Goal: Communication & Community: Participate in discussion

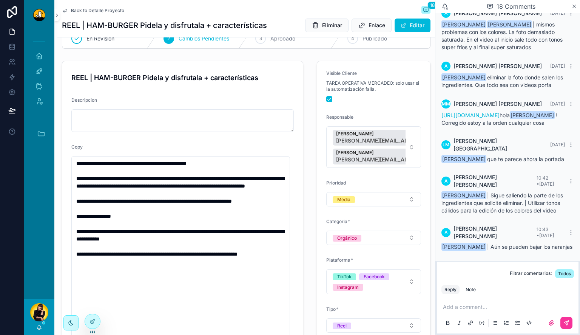
scroll to position [43, 0]
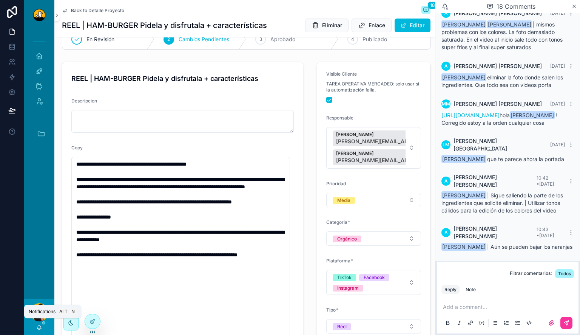
click at [38, 326] on icon "scrollable content" at bounding box center [39, 327] width 6 height 6
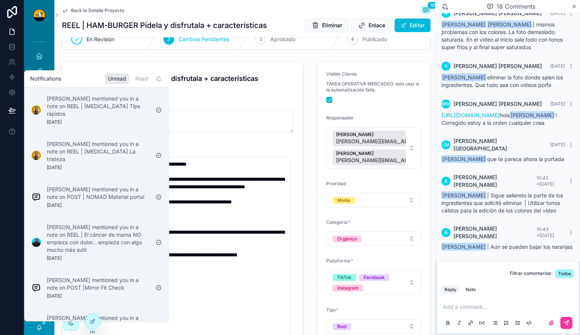
click at [195, 143] on form "**********" at bounding box center [182, 272] width 241 height 421
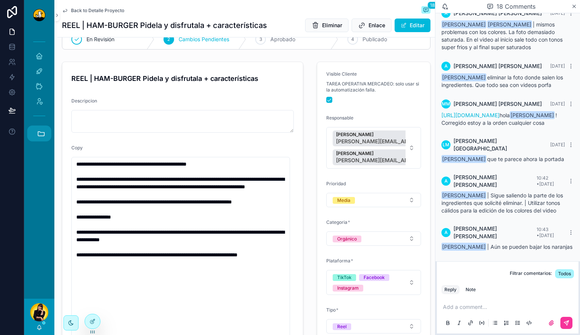
click at [43, 132] on icon "scrollable content" at bounding box center [41, 133] width 6 height 4
click at [42, 176] on span "JB" at bounding box center [39, 174] width 8 height 8
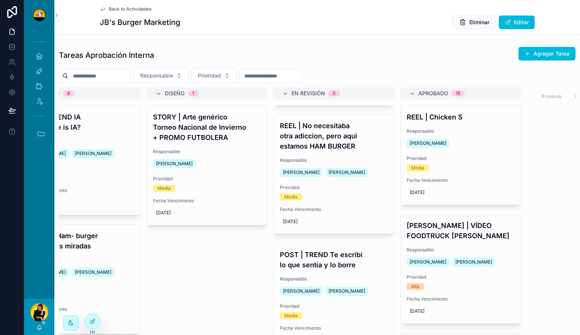
scroll to position [121, 0]
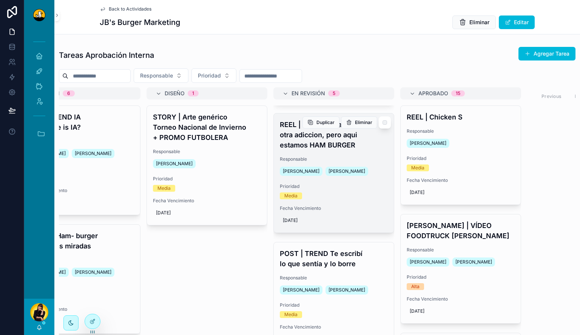
click at [361, 145] on h4 "REEL | No necesitaba otra adiccion, pero aqui estamos HAM BURGER" at bounding box center [334, 134] width 108 height 31
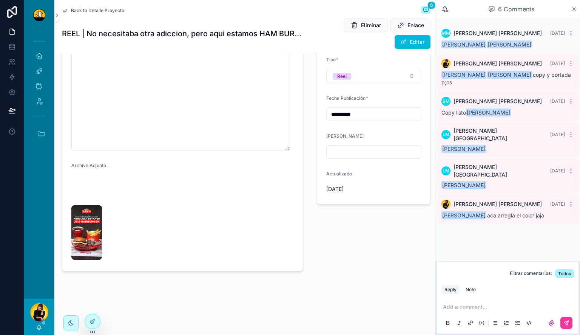
scroll to position [360, 0]
click at [92, 260] on img "scrollable content" at bounding box center [86, 232] width 31 height 54
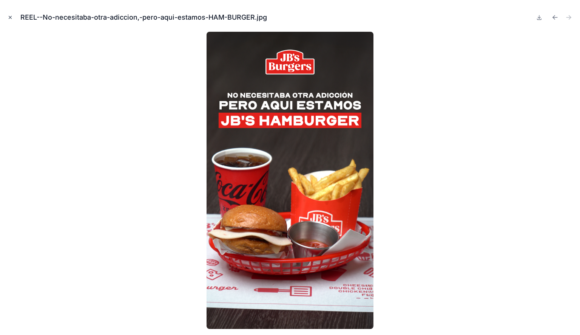
click at [9, 17] on icon "Close modal" at bounding box center [10, 17] width 5 height 5
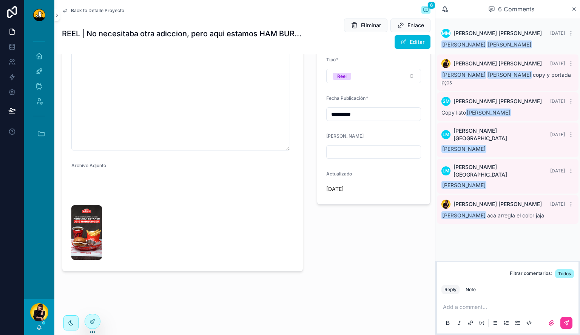
scroll to position [360, 0]
click at [71, 11] on span "Back to Detalle Proyecto" at bounding box center [97, 11] width 53 height 6
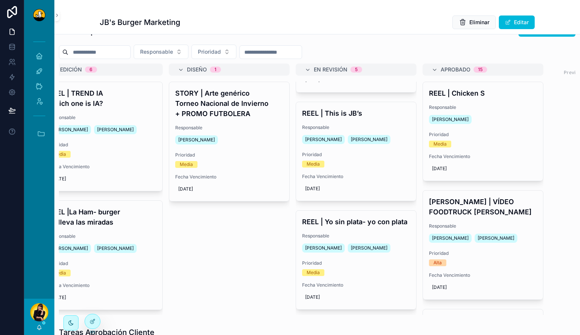
scroll to position [367, 0]
click at [42, 137] on icon "scrollable content" at bounding box center [41, 133] width 8 height 8
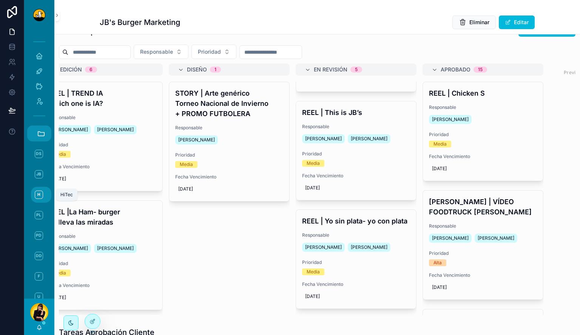
click at [38, 197] on span "H" at bounding box center [39, 194] width 8 height 8
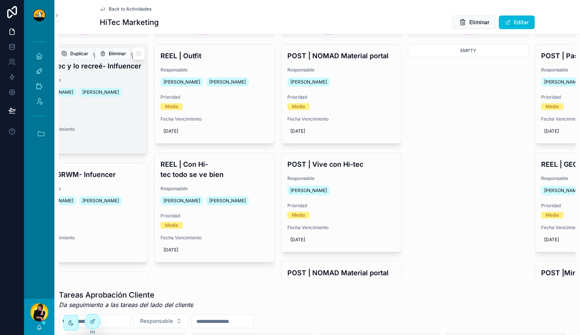
scroll to position [52, 0]
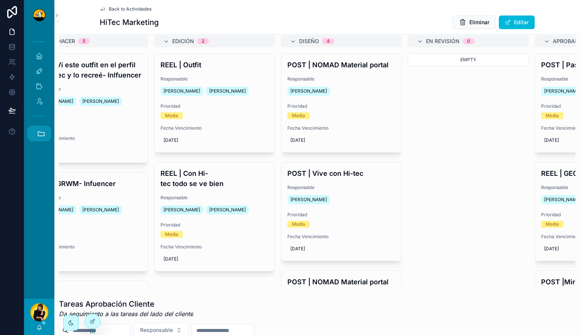
click at [42, 137] on icon "scrollable content" at bounding box center [41, 133] width 8 height 8
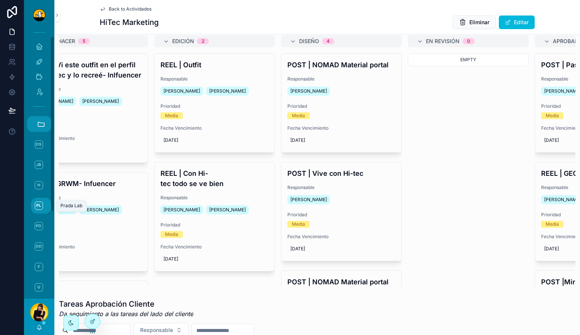
click at [40, 207] on span "PL" at bounding box center [39, 205] width 8 height 8
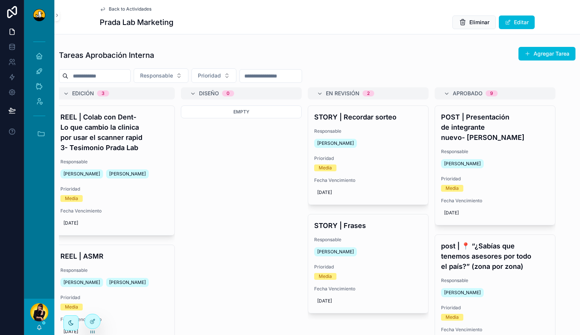
scroll to position [0, 145]
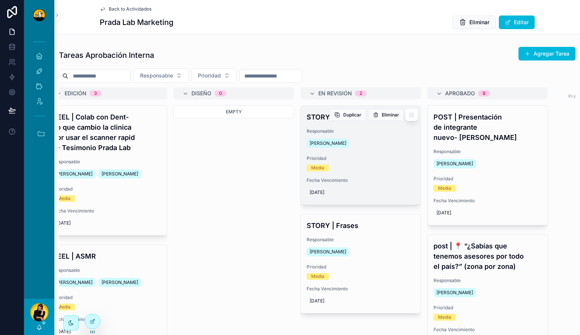
click at [376, 134] on div "Responsable Barbara Argotte" at bounding box center [361, 138] width 108 height 21
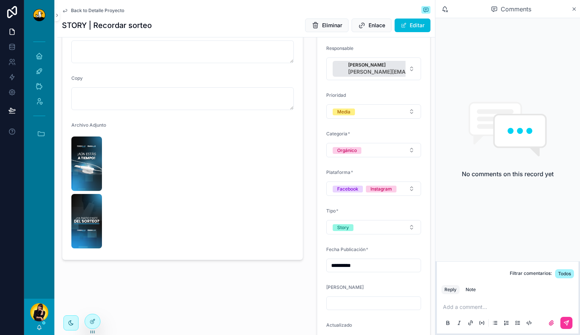
scroll to position [115, 0]
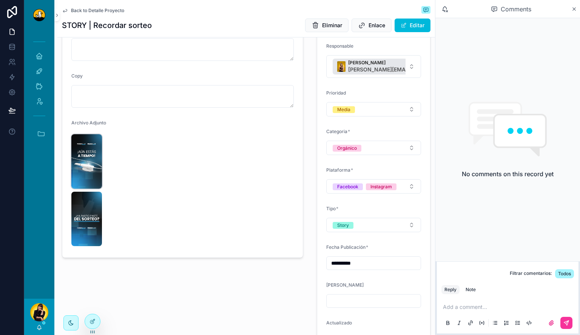
click at [82, 164] on img "scrollable content" at bounding box center [86, 161] width 31 height 54
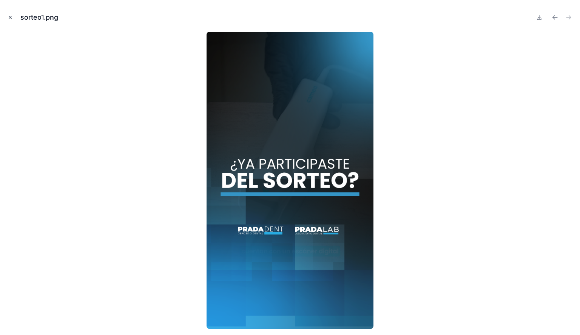
click at [8, 17] on icon "Close modal" at bounding box center [10, 17] width 5 height 5
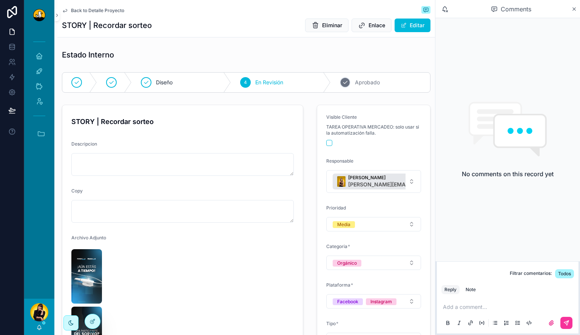
click at [342, 87] on div "5" at bounding box center [345, 82] width 11 height 11
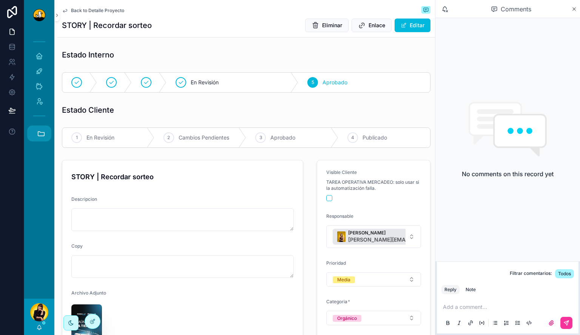
click at [42, 135] on icon "scrollable content" at bounding box center [41, 133] width 8 height 8
click at [113, 9] on span "Back to Detalle Proyecto" at bounding box center [97, 11] width 53 height 6
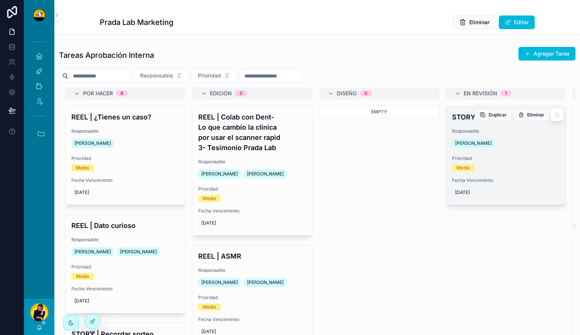
click at [509, 133] on span "Responsable" at bounding box center [506, 131] width 108 height 6
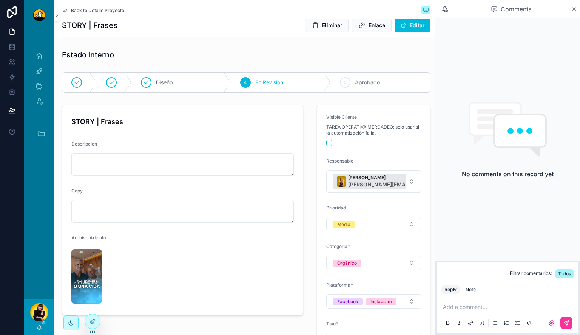
scroll to position [119, 0]
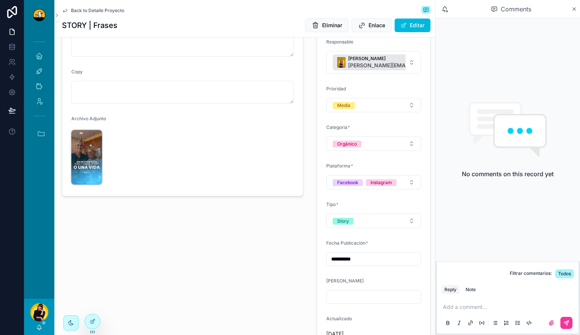
click at [95, 167] on img "scrollable content" at bounding box center [86, 157] width 31 height 54
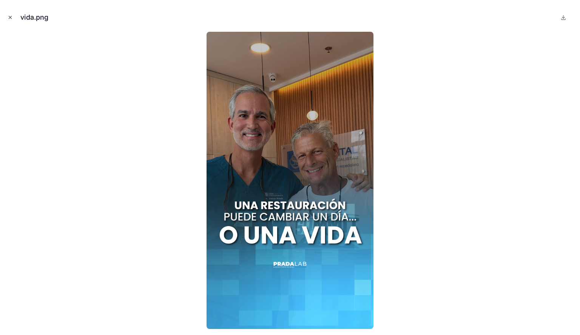
click at [10, 17] on icon "Close modal" at bounding box center [10, 17] width 5 height 5
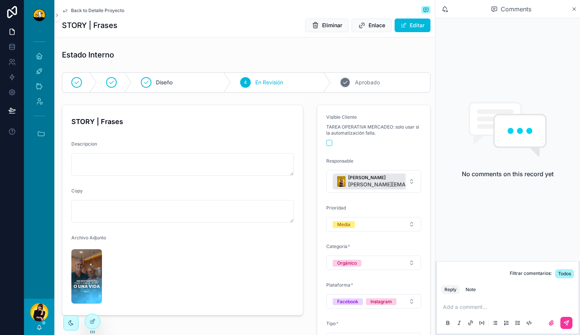
click at [370, 86] on div "5 Aprobado" at bounding box center [380, 83] width 99 height 20
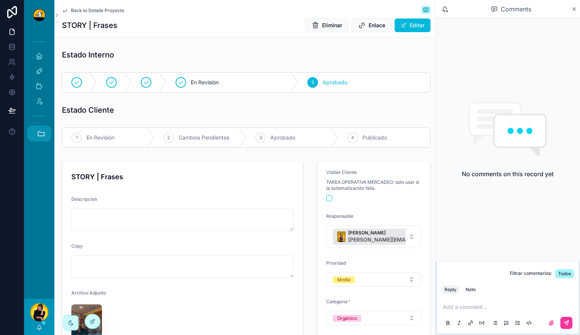
click at [40, 136] on icon "scrollable content" at bounding box center [41, 133] width 8 height 8
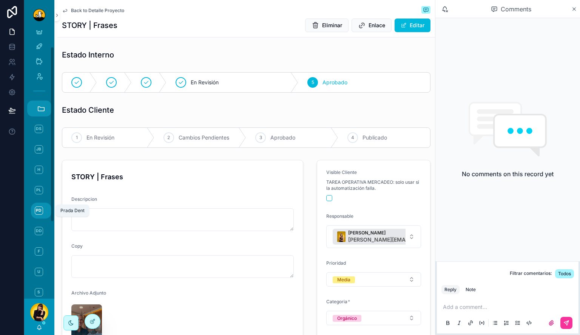
click at [37, 211] on span "PD" at bounding box center [39, 210] width 8 height 8
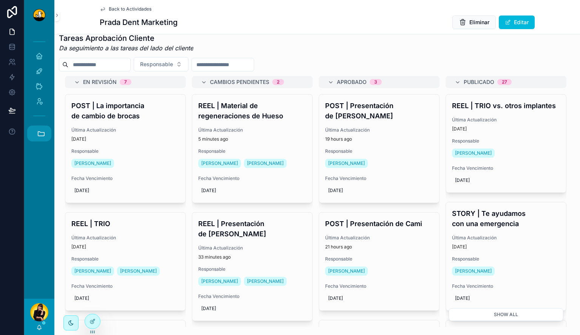
click at [45, 135] on icon "scrollable content" at bounding box center [41, 133] width 8 height 8
click at [37, 218] on span "DD" at bounding box center [39, 218] width 8 height 8
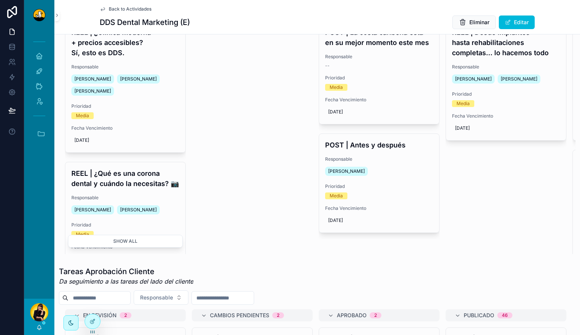
scroll to position [38, 0]
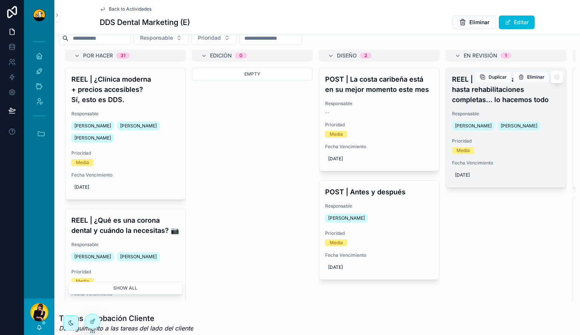
click at [510, 101] on h4 "REEL | Desde implantes hasta rehabilitaciones completas… lo hacemos todo" at bounding box center [506, 89] width 108 height 31
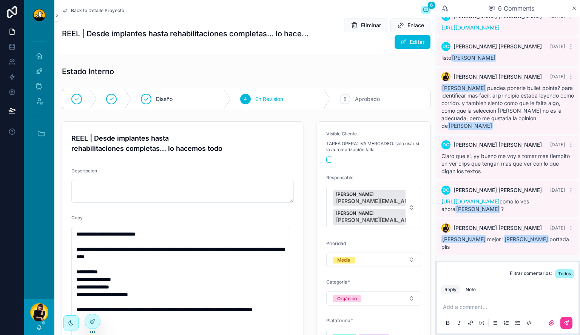
scroll to position [158, 0]
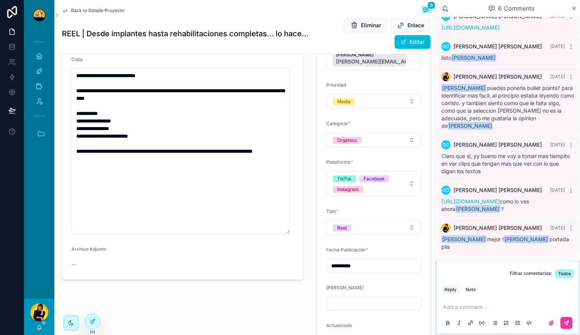
click at [483, 311] on div "Add a comment..." at bounding box center [508, 314] width 133 height 32
click at [474, 304] on p "scrollable content" at bounding box center [509, 307] width 133 height 8
click at [473, 290] on div "Note" at bounding box center [471, 289] width 10 height 6
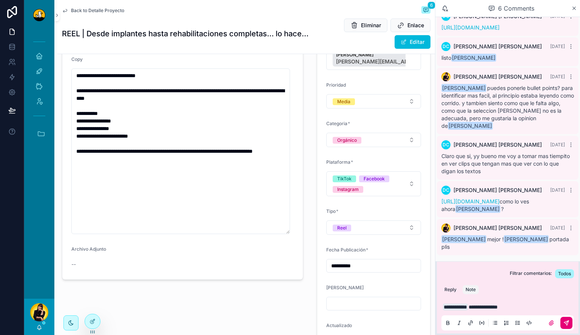
click at [569, 322] on icon "scrollable content" at bounding box center [567, 323] width 6 height 6
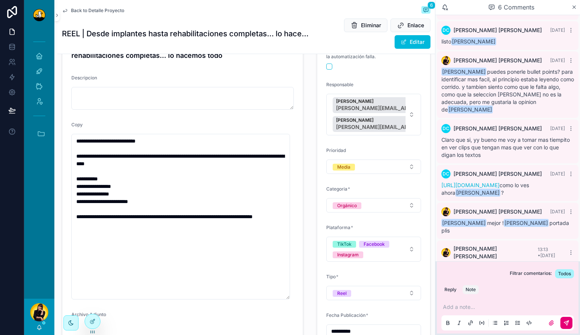
scroll to position [91, 0]
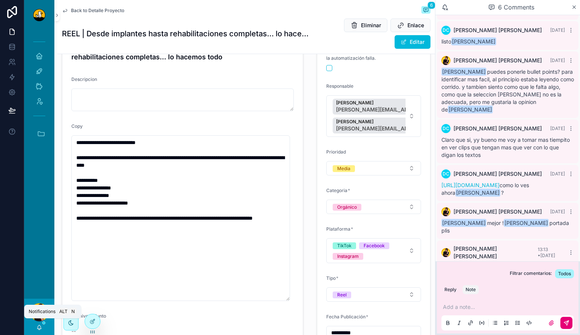
click at [40, 327] on icon "scrollable content" at bounding box center [39, 327] width 6 height 6
click at [119, 15] on div "Back to Detalle Proyecto 6 REEL | Desde implantes hasta rehabilitaciones comple…" at bounding box center [246, 27] width 369 height 54
click at [38, 135] on icon "scrollable content" at bounding box center [41, 133] width 6 height 4
click at [34, 275] on link "F FIB" at bounding box center [41, 276] width 20 height 16
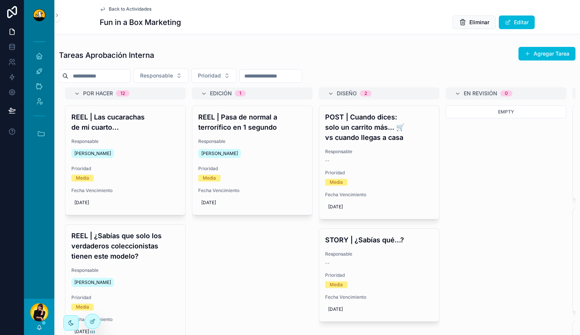
scroll to position [314, 0]
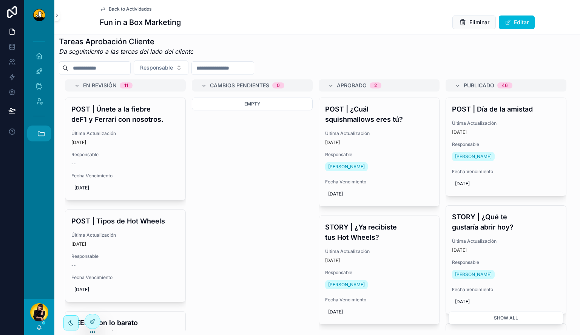
click at [39, 131] on icon "scrollable content" at bounding box center [41, 133] width 8 height 8
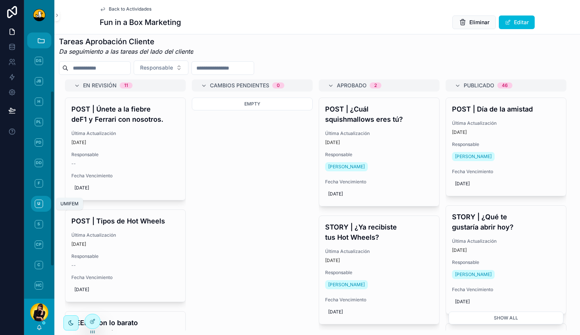
click at [39, 203] on span "U" at bounding box center [39, 204] width 8 height 8
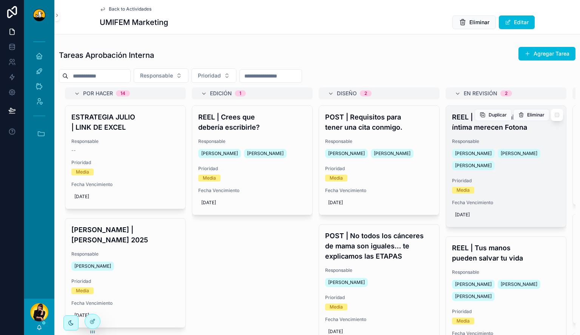
click at [505, 130] on h4 "REEL | Tu piel y salud íntima merecen Fotona" at bounding box center [506, 122] width 108 height 20
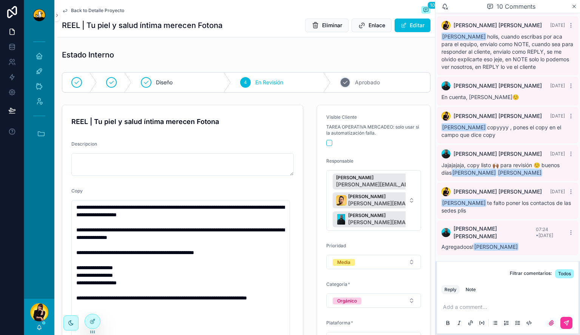
click at [368, 83] on span "Aprobado" at bounding box center [367, 83] width 25 height 8
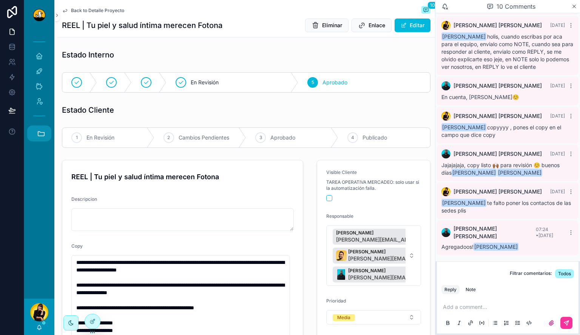
click at [44, 131] on icon "scrollable content" at bounding box center [41, 133] width 8 height 8
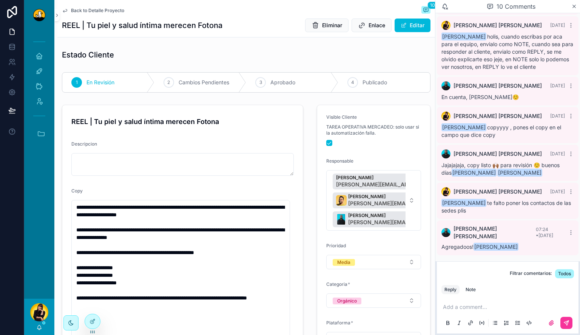
click at [110, 9] on span "Back to Detalle Proyecto" at bounding box center [97, 11] width 53 height 6
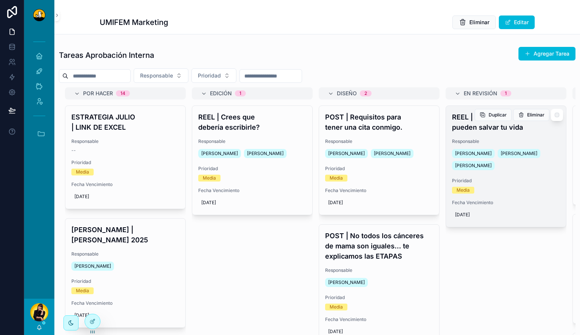
click at [481, 124] on h4 "REEL | Tus manos pueden salvar tu vida" at bounding box center [506, 122] width 108 height 20
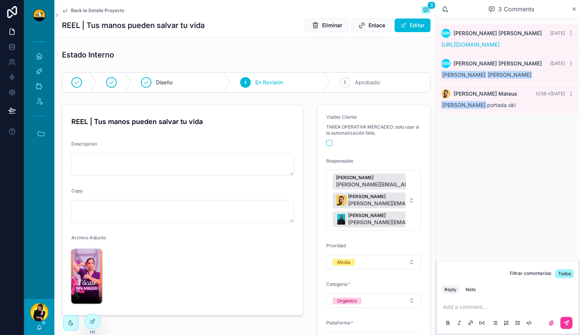
click at [87, 273] on img "scrollable content" at bounding box center [86, 276] width 31 height 54
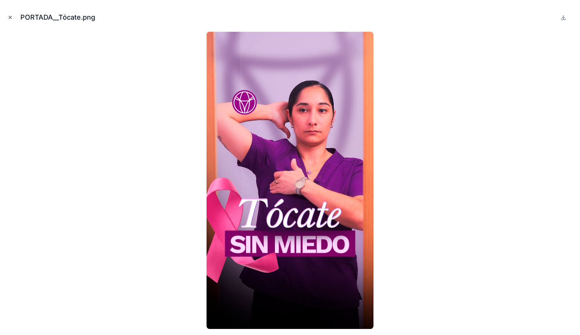
click at [10, 17] on icon "Close modal" at bounding box center [10, 17] width 5 height 5
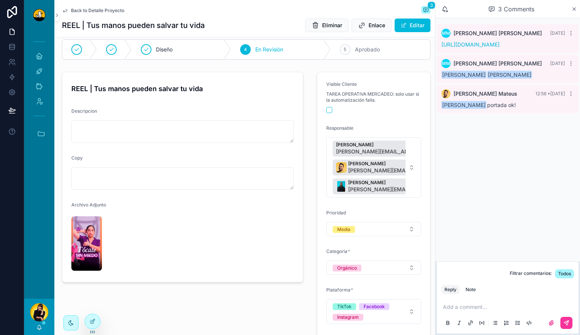
scroll to position [32, 0]
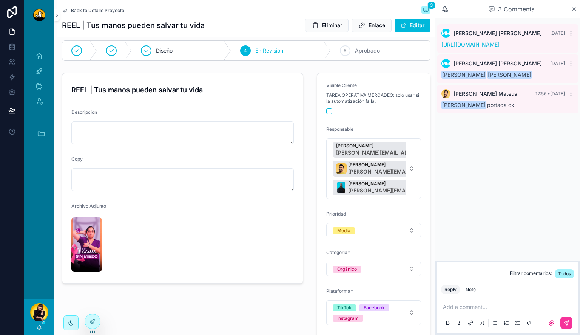
click at [466, 311] on div "Add a comment..." at bounding box center [508, 314] width 133 height 32
click at [467, 308] on p "scrollable content" at bounding box center [509, 307] width 133 height 8
click at [470, 292] on div "Note" at bounding box center [471, 289] width 10 height 6
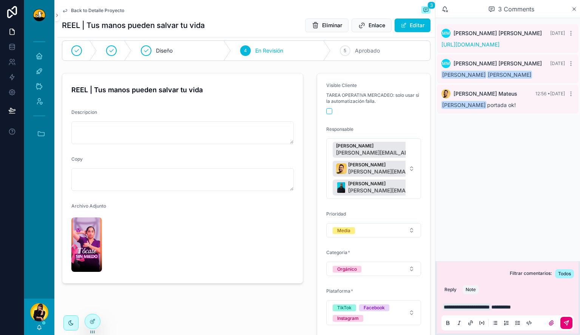
click at [566, 321] on icon "scrollable content" at bounding box center [566, 322] width 5 height 5
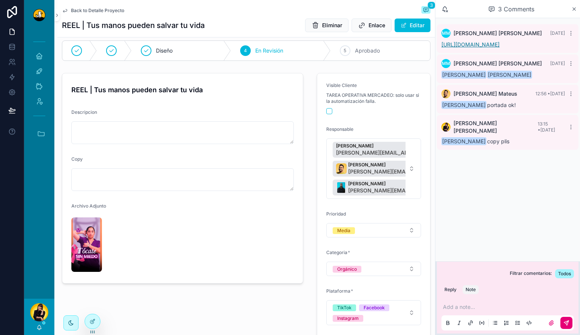
click at [500, 48] on link "https://drive.google.com/drive/folders/1NWOAhABoFoMx23oL_zjvA1gNB2BZTV39?usp=dr…" at bounding box center [471, 44] width 58 height 6
click at [109, 11] on span "Back to Detalle Proyecto" at bounding box center [97, 11] width 53 height 6
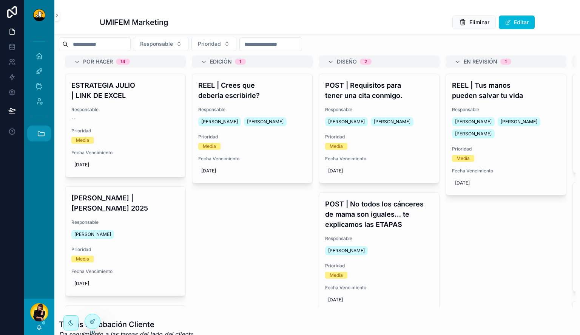
click at [40, 130] on icon "scrollable content" at bounding box center [41, 133] width 8 height 8
click at [39, 209] on span "S" at bounding box center [39, 207] width 8 height 8
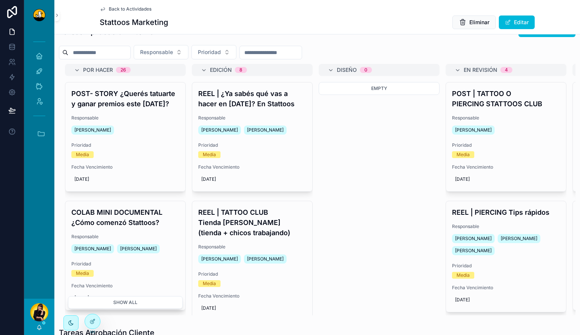
scroll to position [20, 0]
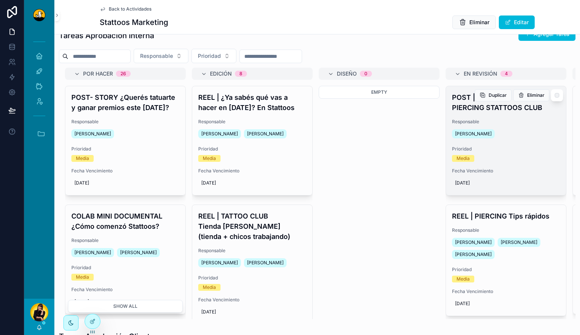
click at [497, 125] on div "Responsable Barbara Argotte" at bounding box center [506, 129] width 108 height 21
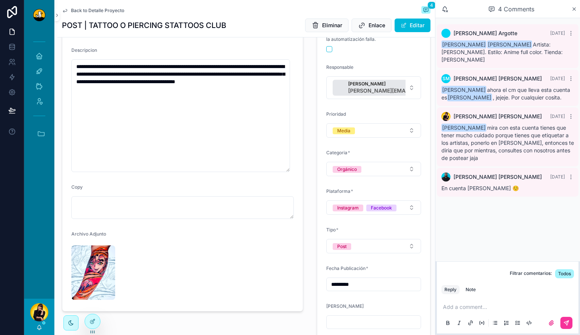
scroll to position [97, 0]
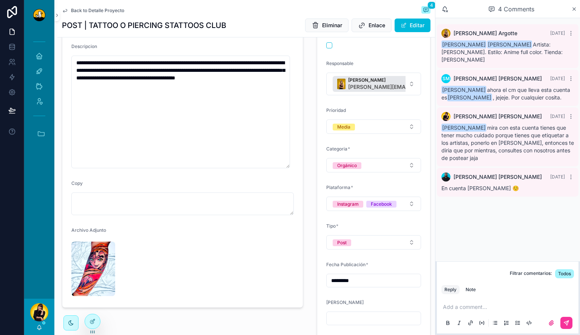
click at [483, 308] on p "scrollable content" at bounding box center [509, 307] width 133 height 8
click at [474, 291] on div "Note" at bounding box center [471, 289] width 10 height 6
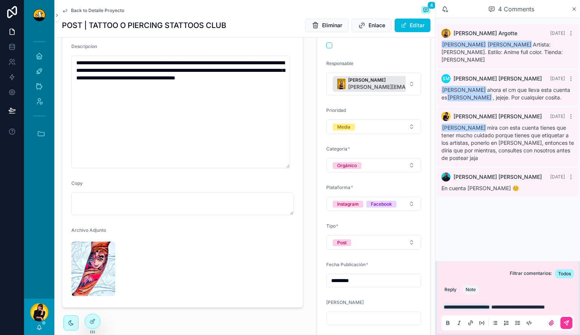
click at [545, 308] on span "**********" at bounding box center [519, 306] width 54 height 5
click at [571, 325] on button "scrollable content" at bounding box center [567, 323] width 12 height 12
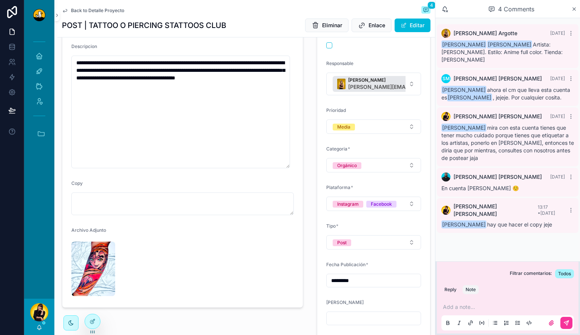
click at [132, 254] on form "**********" at bounding box center [182, 158] width 241 height 300
click at [94, 263] on img "scrollable content" at bounding box center [93, 268] width 44 height 54
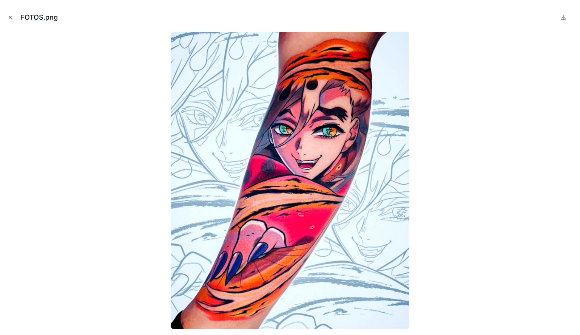
click at [11, 18] on icon "Close modal" at bounding box center [10, 17] width 3 height 3
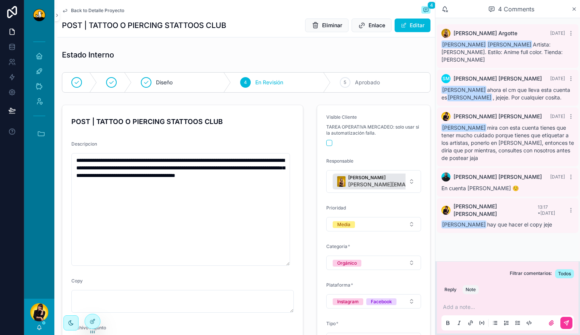
click at [109, 12] on span "Back to Detalle Proyecto" at bounding box center [97, 11] width 53 height 6
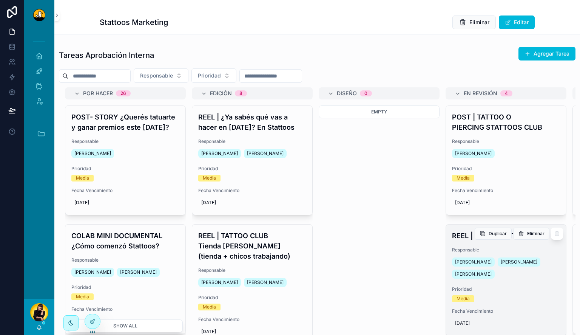
click at [486, 247] on span "Responsable" at bounding box center [506, 250] width 108 height 6
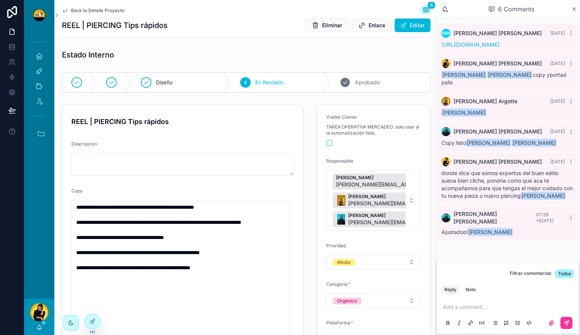
click at [386, 80] on div "5 Aprobado" at bounding box center [380, 83] width 99 height 20
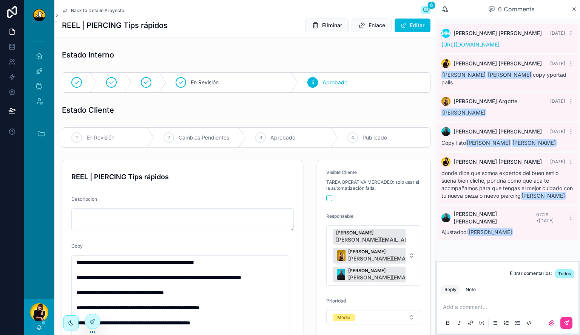
click at [107, 10] on span "Back to Detalle Proyecto" at bounding box center [97, 11] width 53 height 6
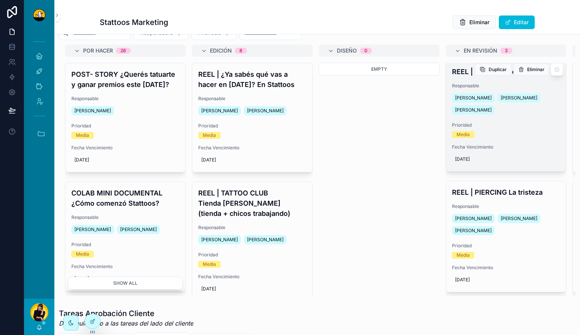
scroll to position [123, 0]
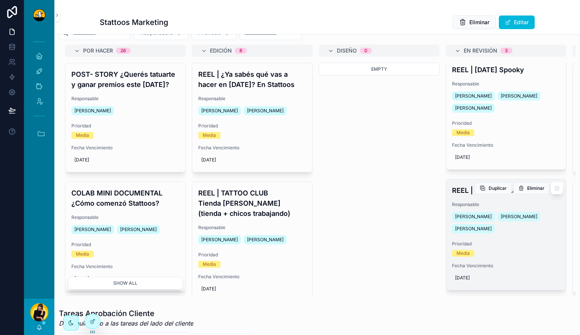
click at [540, 201] on span "Responsable" at bounding box center [506, 204] width 108 height 6
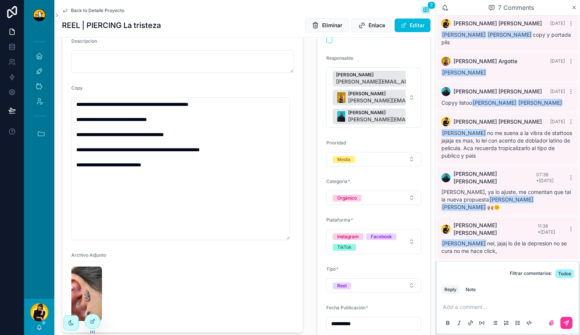
scroll to position [128, 0]
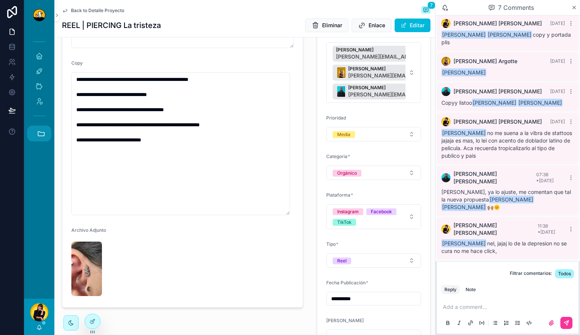
click at [42, 131] on icon "scrollable content" at bounding box center [41, 133] width 8 height 8
click at [39, 196] on span "CP" at bounding box center [39, 195] width 8 height 8
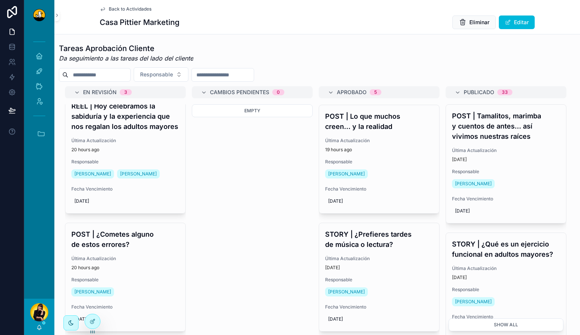
scroll to position [336, 0]
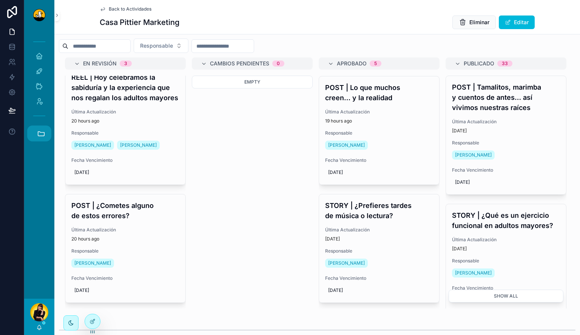
click at [43, 133] on icon "scrollable content" at bounding box center [41, 133] width 8 height 8
click at [41, 237] on span "HC" at bounding box center [39, 236] width 8 height 8
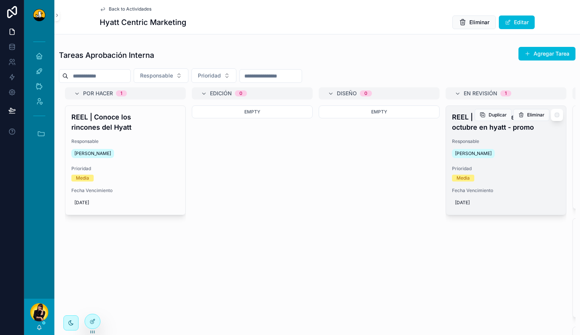
click at [505, 148] on div "[PERSON_NAME]" at bounding box center [506, 153] width 108 height 12
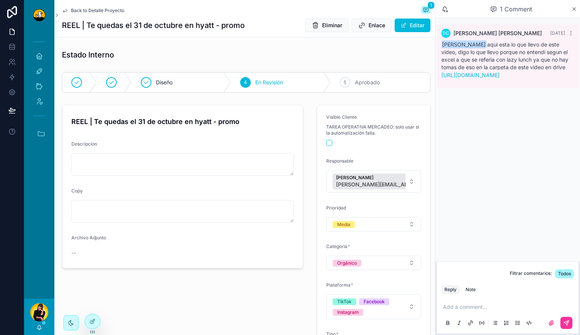
click at [462, 308] on p "scrollable content" at bounding box center [509, 307] width 133 height 8
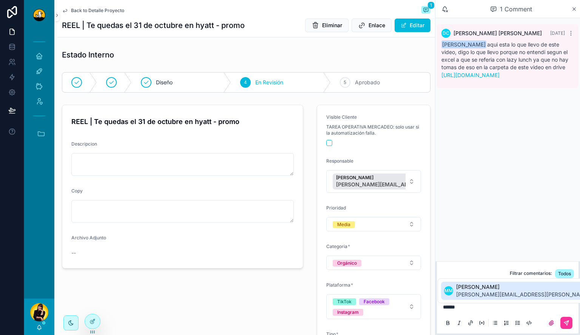
click at [491, 288] on span "[PERSON_NAME]" at bounding box center [545, 287] width 178 height 8
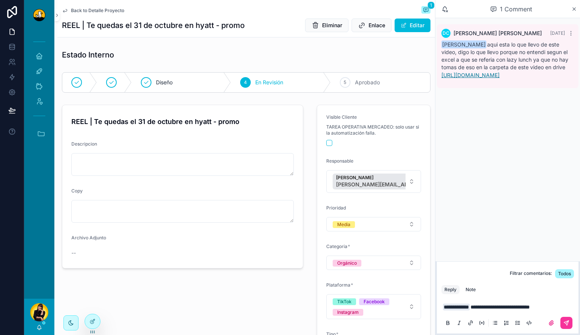
click at [500, 78] on link "[URL][DOMAIN_NAME]" at bounding box center [471, 75] width 58 height 6
click at [563, 305] on p "**********" at bounding box center [509, 307] width 133 height 8
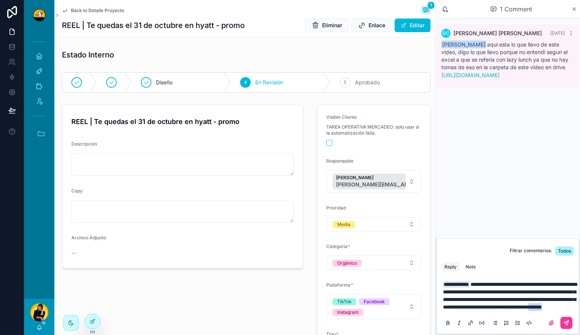
drag, startPoint x: 476, startPoint y: 308, endPoint x: 566, endPoint y: 301, distance: 90.5
click at [566, 301] on p "**********" at bounding box center [509, 295] width 133 height 30
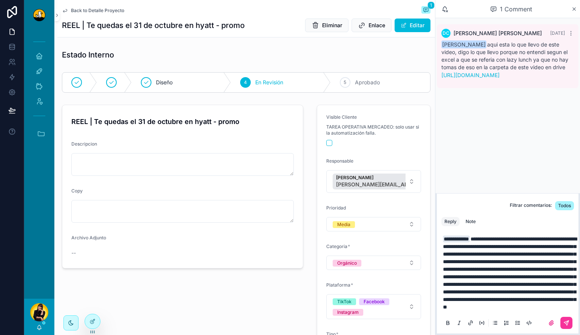
click at [466, 215] on div "Reply Note" at bounding box center [508, 221] width 142 height 12
click at [474, 218] on div "Note" at bounding box center [471, 221] width 10 height 6
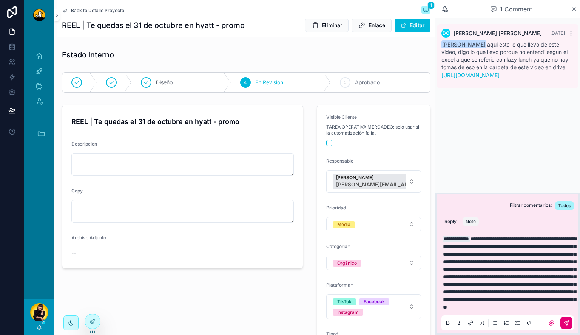
click at [563, 325] on button "scrollable content" at bounding box center [567, 323] width 12 height 12
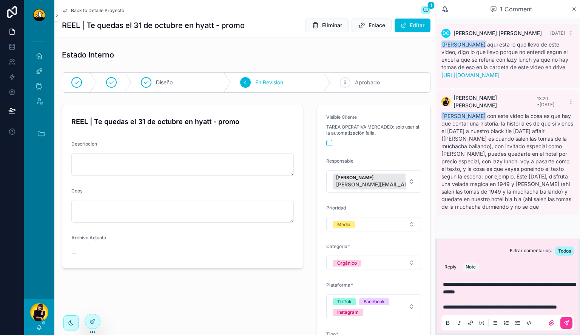
drag, startPoint x: 555, startPoint y: 307, endPoint x: 549, endPoint y: 308, distance: 6.8
click at [549, 308] on p "**********" at bounding box center [509, 295] width 133 height 30
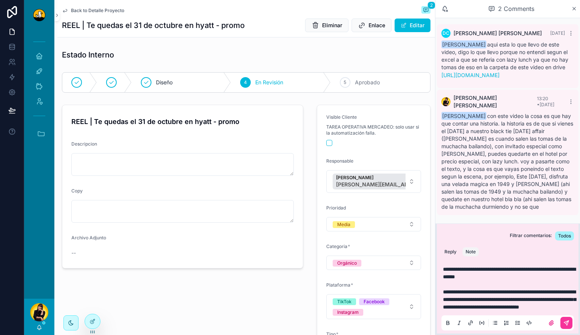
click at [489, 307] on span "**********" at bounding box center [509, 299] width 133 height 20
click at [540, 308] on p "**********" at bounding box center [509, 287] width 133 height 45
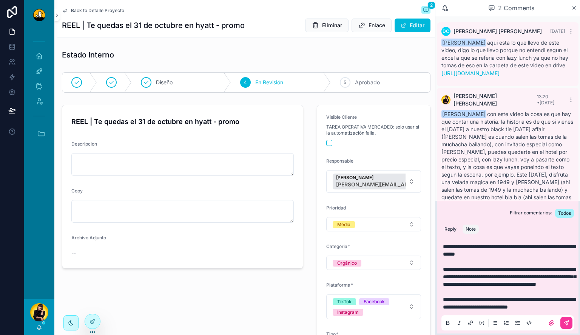
click at [554, 306] on span "**********" at bounding box center [509, 303] width 133 height 13
click at [551, 266] on span "**********" at bounding box center [509, 276] width 133 height 20
click at [531, 306] on p "**********" at bounding box center [509, 277] width 133 height 68
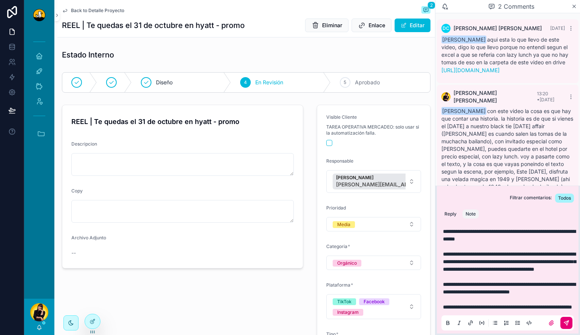
click at [567, 321] on icon "scrollable content" at bounding box center [567, 323] width 6 height 6
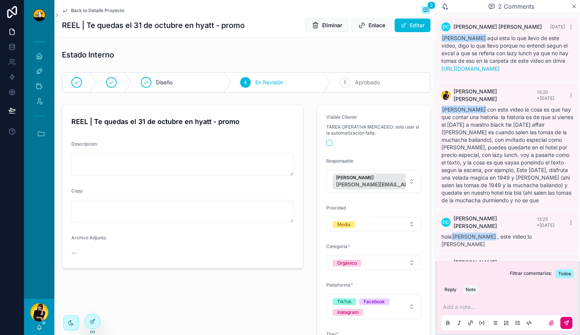
scroll to position [122, 0]
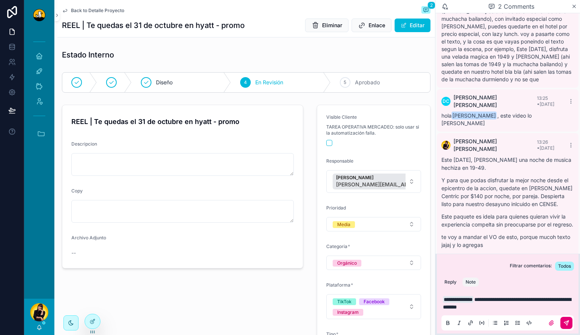
click at [569, 322] on icon "scrollable content" at bounding box center [567, 323] width 6 height 6
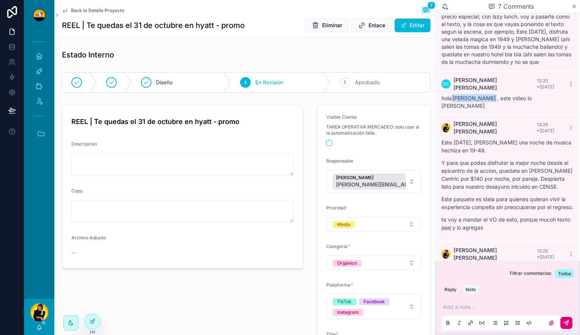
scroll to position [140, 0]
click at [527, 195] on p "Este paquete es idela para quienes quieran vivir la experiencia compelta sin pr…" at bounding box center [508, 203] width 133 height 16
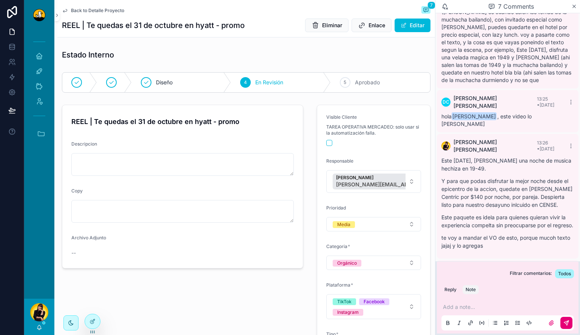
scroll to position [128, 0]
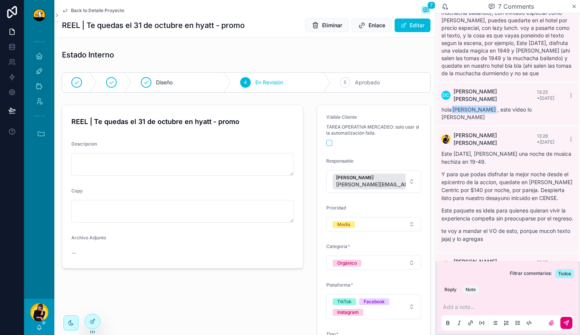
click at [111, 11] on span "Back to Detalle Proyecto" at bounding box center [97, 11] width 53 height 6
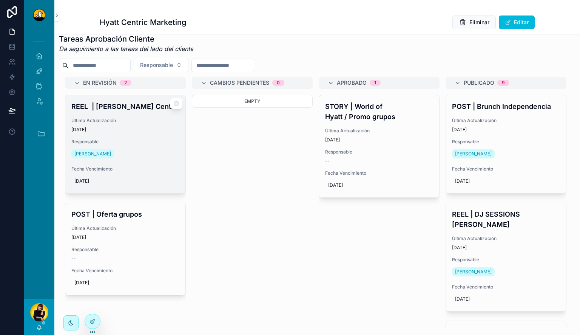
scroll to position [371, 0]
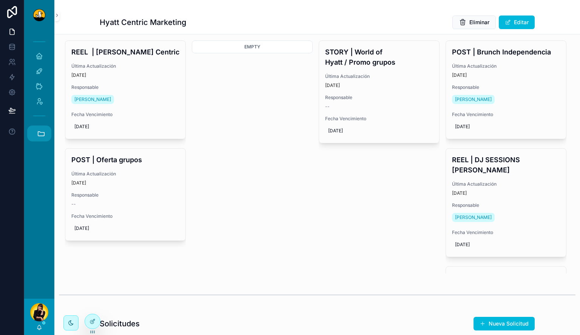
click at [42, 133] on icon "scrollable content" at bounding box center [41, 133] width 8 height 8
click at [40, 254] on span "1" at bounding box center [39, 256] width 8 height 8
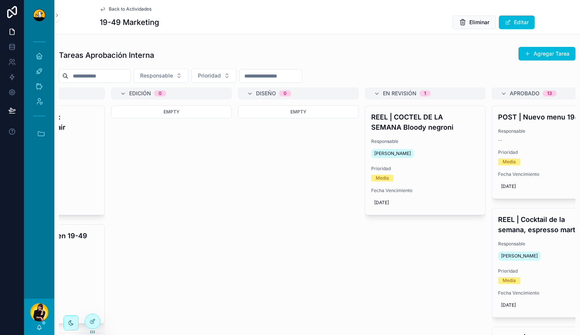
scroll to position [0, 82]
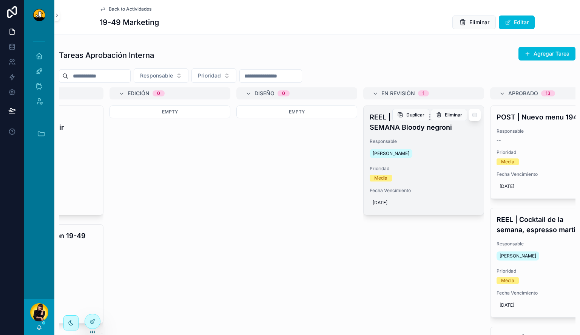
click at [454, 164] on div "REEL | COCTEL DE LA SEMANA Bloody negroni Responsable [PERSON_NAME] Prioridad M…" at bounding box center [424, 160] width 120 height 109
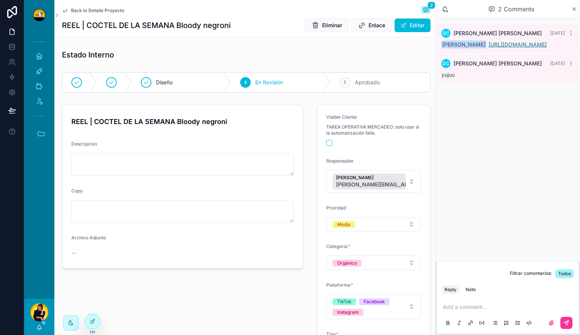
click at [509, 48] on link "[URL][DOMAIN_NAME]" at bounding box center [518, 44] width 58 height 6
click at [93, 10] on span "Back to Detalle Proyecto" at bounding box center [97, 11] width 53 height 6
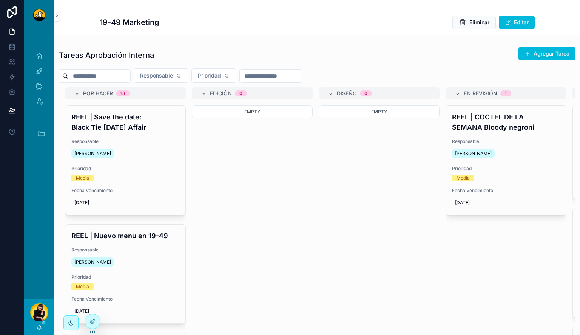
click at [93, 10] on div "19-49 Marketing Eliminar Editar" at bounding box center [317, 17] width 526 height 34
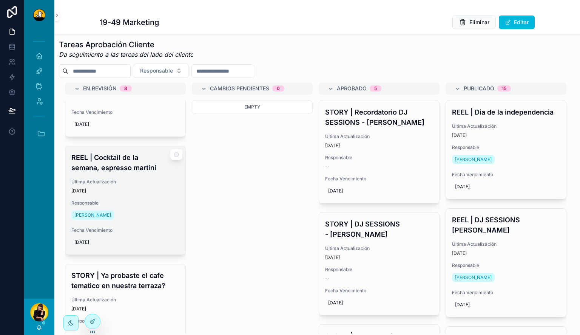
scroll to position [56, 0]
click at [147, 173] on h4 "REEL | Cocktail de la semana, espresso martini" at bounding box center [125, 163] width 108 height 20
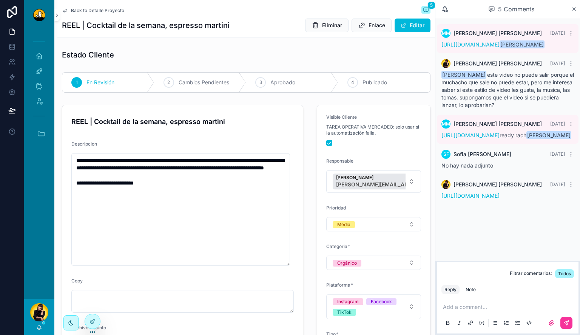
click at [97, 10] on span "Back to Detalle Proyecto" at bounding box center [97, 11] width 53 height 6
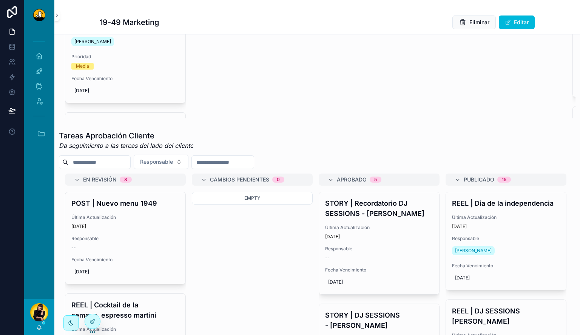
scroll to position [220, 0]
click at [36, 141] on button "Accesos rápidos" at bounding box center [39, 133] width 24 height 16
click at [39, 275] on span "C" at bounding box center [39, 277] width 8 height 8
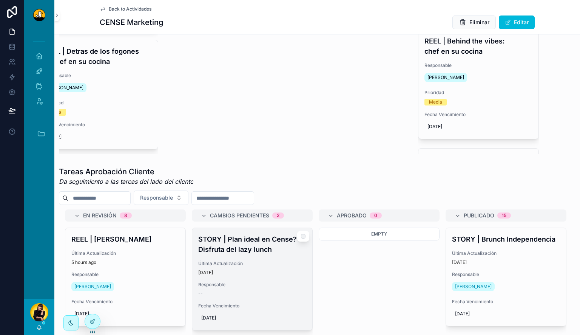
scroll to position [340, 0]
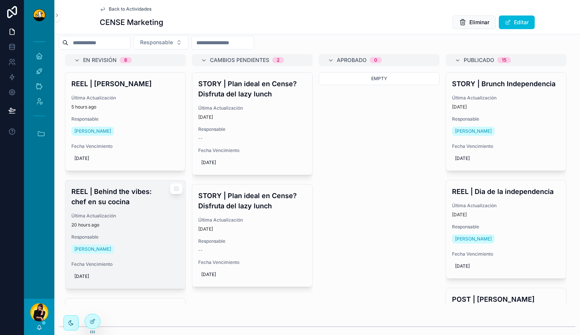
click at [158, 212] on div "REEL | Behind the vibes: chef en su cocina Última Actualización 20 hours ago Re…" at bounding box center [125, 234] width 120 height 108
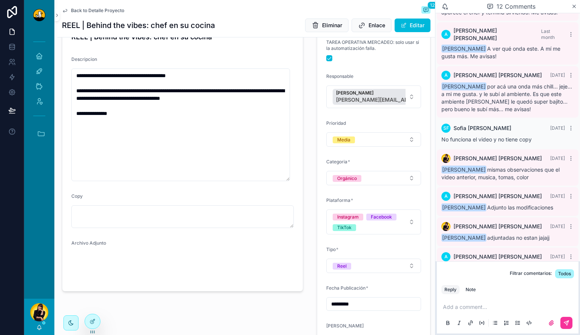
scroll to position [85, 0]
click at [111, 275] on video "scrollable content" at bounding box center [96, 267] width 51 height 26
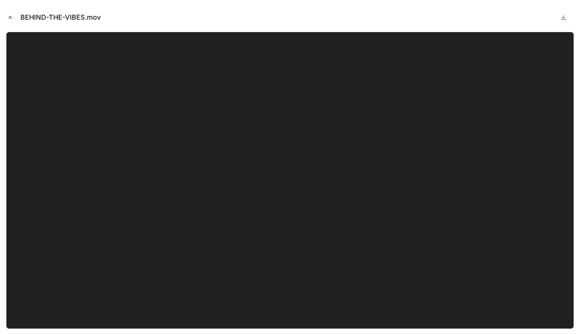
click at [9, 18] on icon "Close modal" at bounding box center [10, 17] width 3 height 3
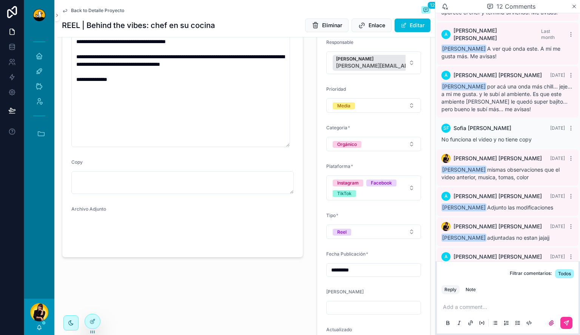
scroll to position [119, 0]
click at [42, 328] on icon "scrollable content" at bounding box center [39, 327] width 6 height 6
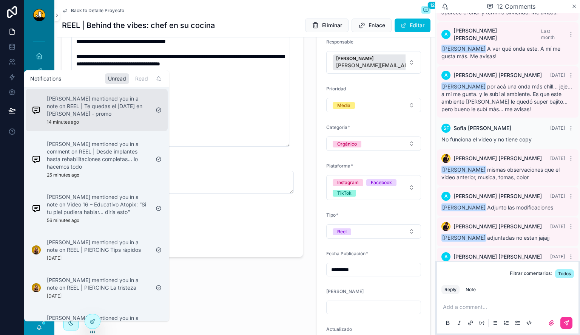
click at [85, 98] on p "Daniel Calderon mentioned you in a note on REEL | Te quedas el 31 de octubre en…" at bounding box center [98, 106] width 103 height 23
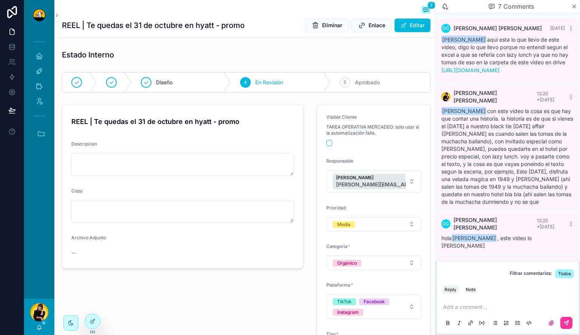
scroll to position [228, 0]
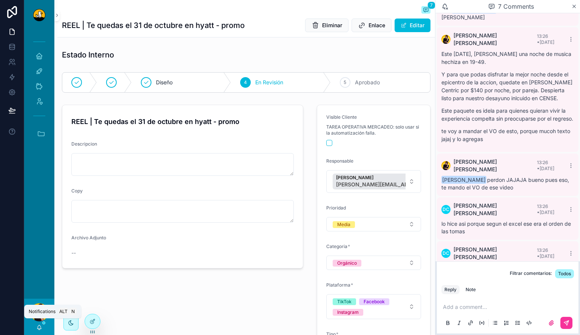
click at [38, 328] on icon "scrollable content" at bounding box center [39, 326] width 4 height 3
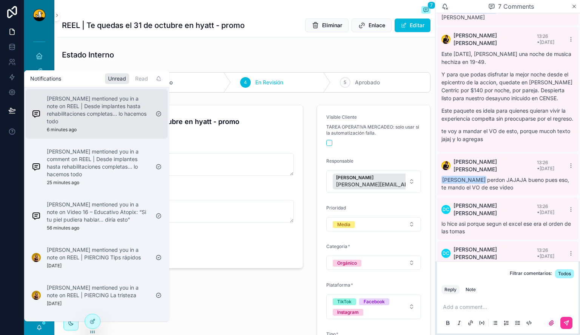
click at [72, 125] on div "Damari Magro mentioned you in a note on REEL | Desde implantes hasta rehabilita…" at bounding box center [98, 114] width 103 height 38
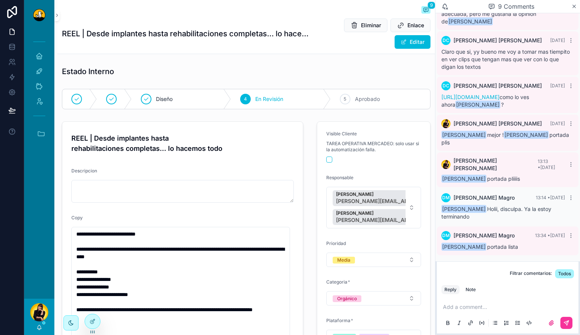
scroll to position [242, 0]
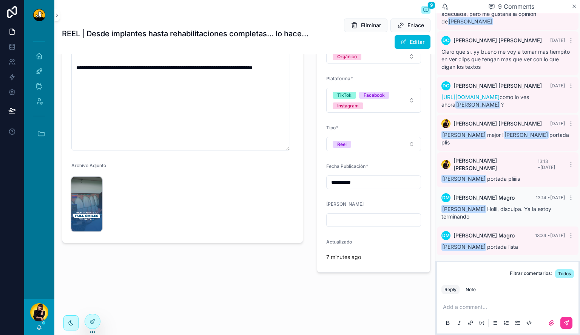
click at [75, 207] on img "scrollable content" at bounding box center [86, 204] width 31 height 54
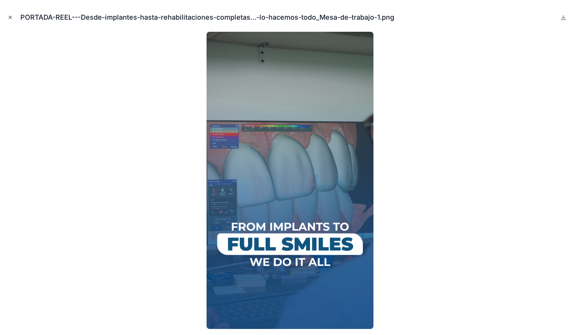
click at [9, 17] on icon "Close modal" at bounding box center [10, 17] width 3 height 3
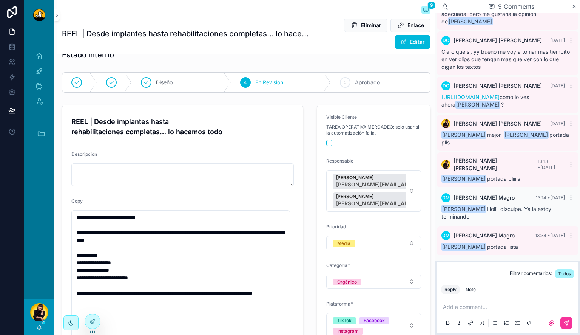
scroll to position [12, 0]
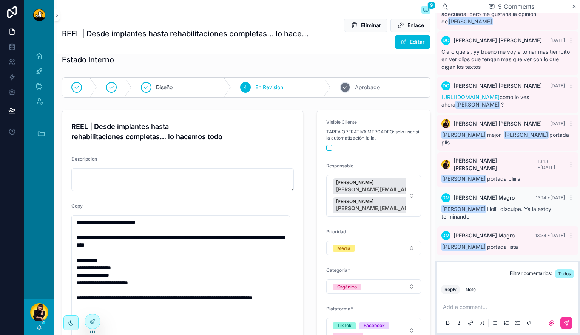
click at [348, 88] on div "5 Aprobado" at bounding box center [380, 87] width 99 height 20
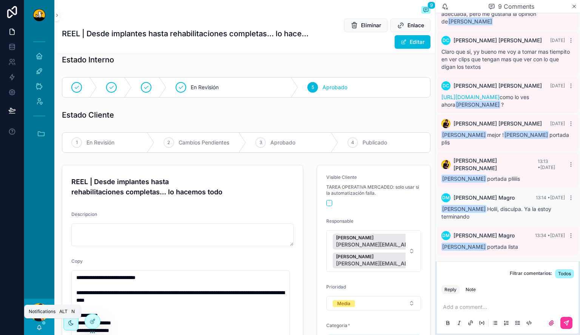
click at [39, 325] on icon "scrollable content" at bounding box center [39, 327] width 6 height 6
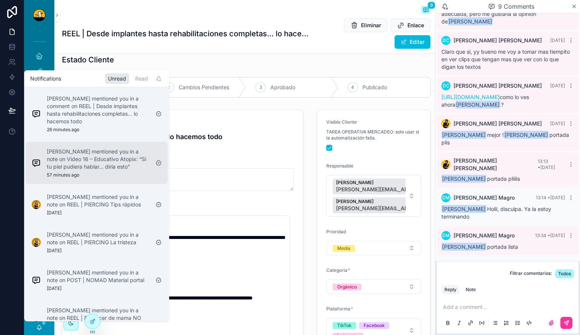
scroll to position [0, 0]
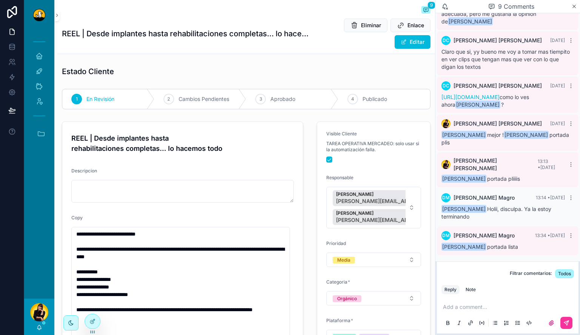
click at [212, 52] on div "9 REEL | Desde implantes hasta rehabilitaciones completas… lo hacemos todo Elim…" at bounding box center [246, 27] width 369 height 54
